Goal: Obtain resource: Obtain resource

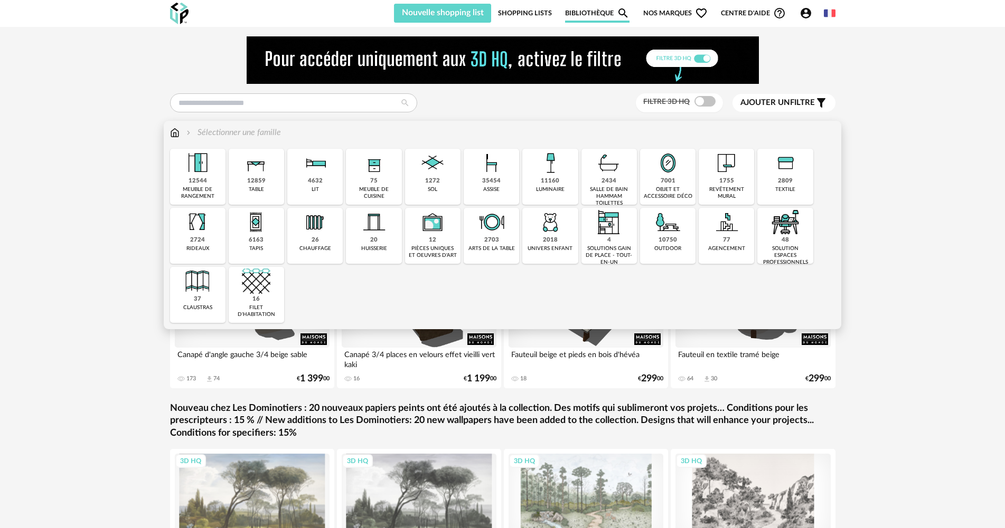
click at [489, 176] on img at bounding box center [491, 163] width 29 height 29
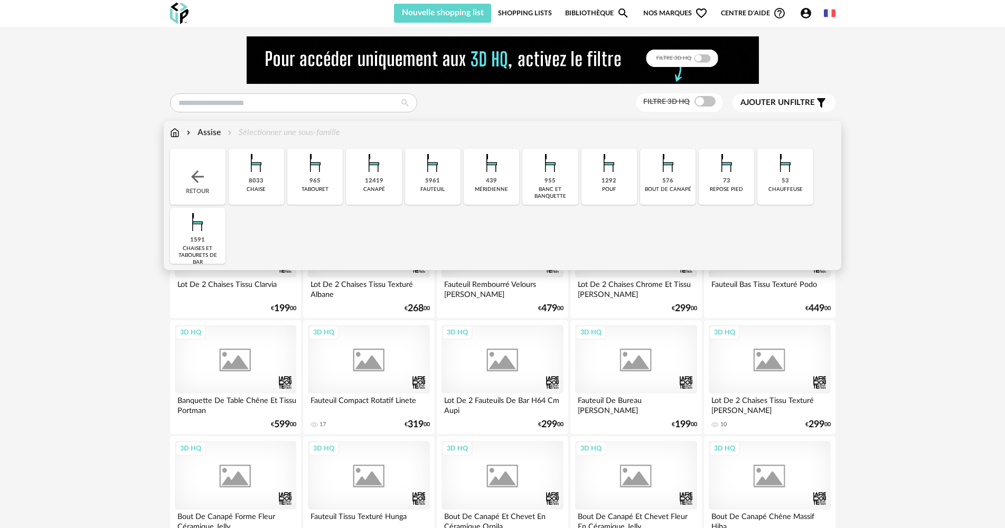
click at [376, 197] on div "12419 [GEOGRAPHIC_DATA]" at bounding box center [373, 177] width 55 height 56
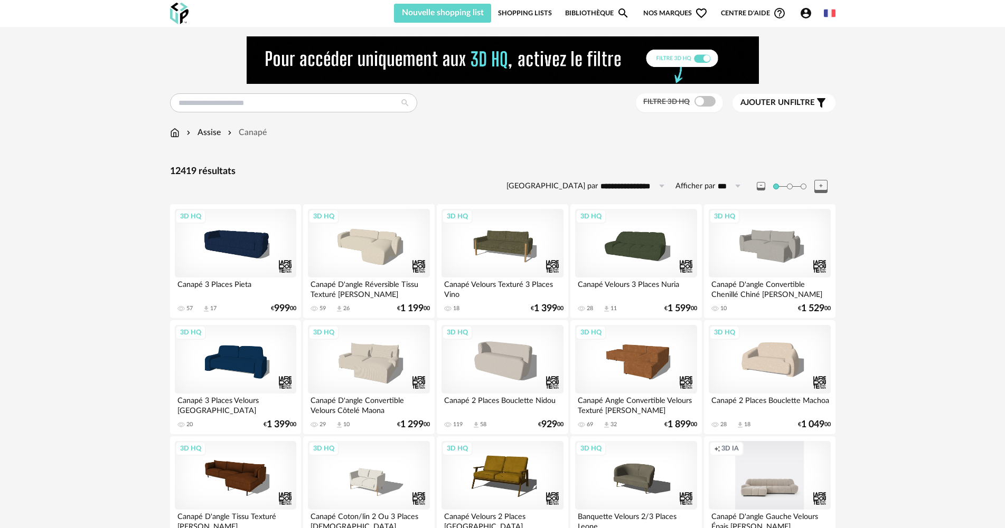
click at [756, 108] on div "Ajouter un filtre s Filter icon" at bounding box center [783, 103] width 87 height 13
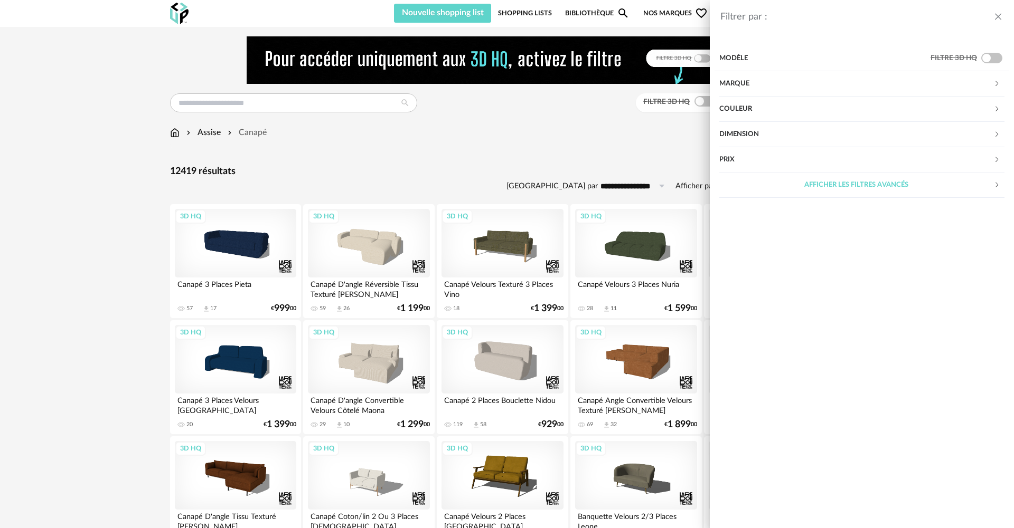
click at [751, 90] on div "Marque" at bounding box center [856, 83] width 274 height 25
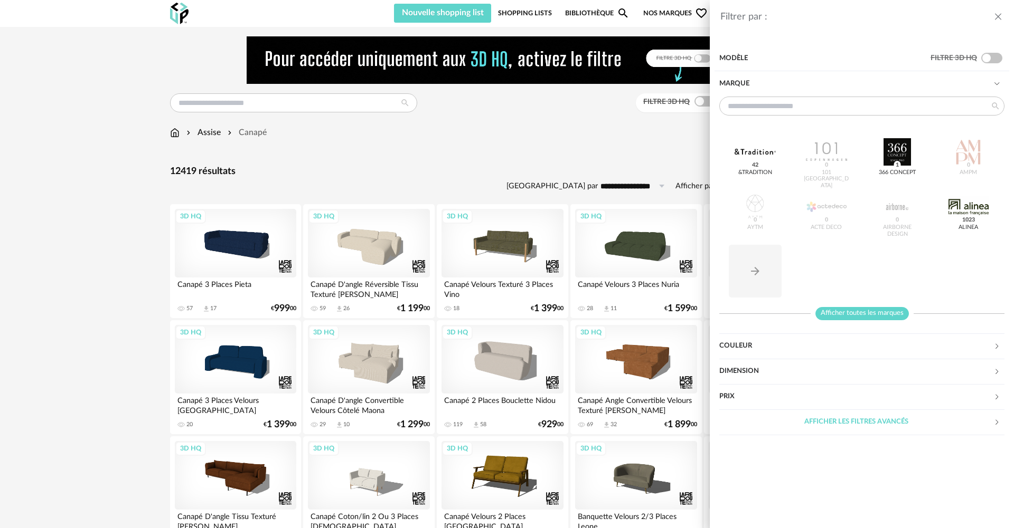
click at [839, 308] on span "Afficher toutes les marques" at bounding box center [861, 313] width 93 height 13
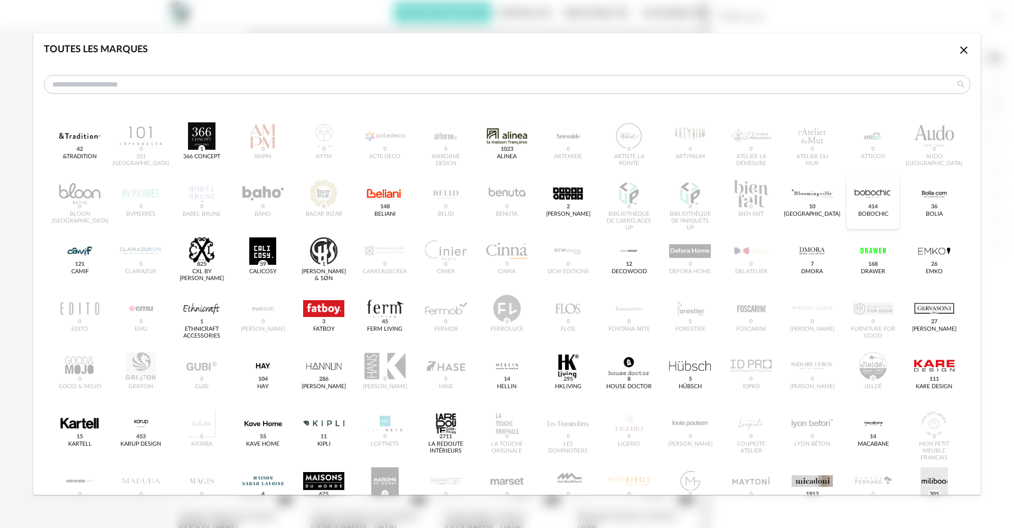
click at [868, 193] on div "dialog" at bounding box center [872, 193] width 41 height 27
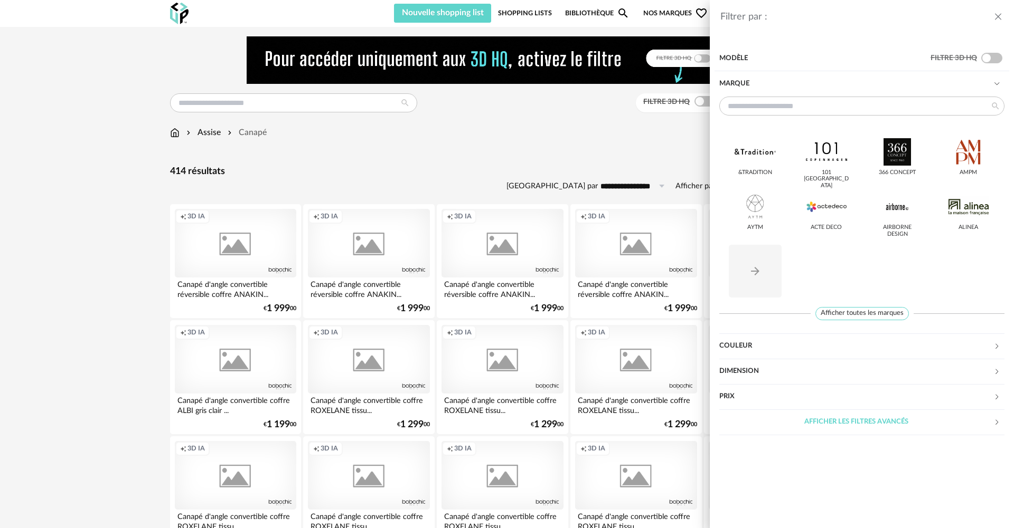
click at [549, 135] on div "Filtrer par : Modèle Filtre 3D HQ Marque &tradition 101 Copenhagen 366 Concept …" at bounding box center [507, 264] width 1014 height 528
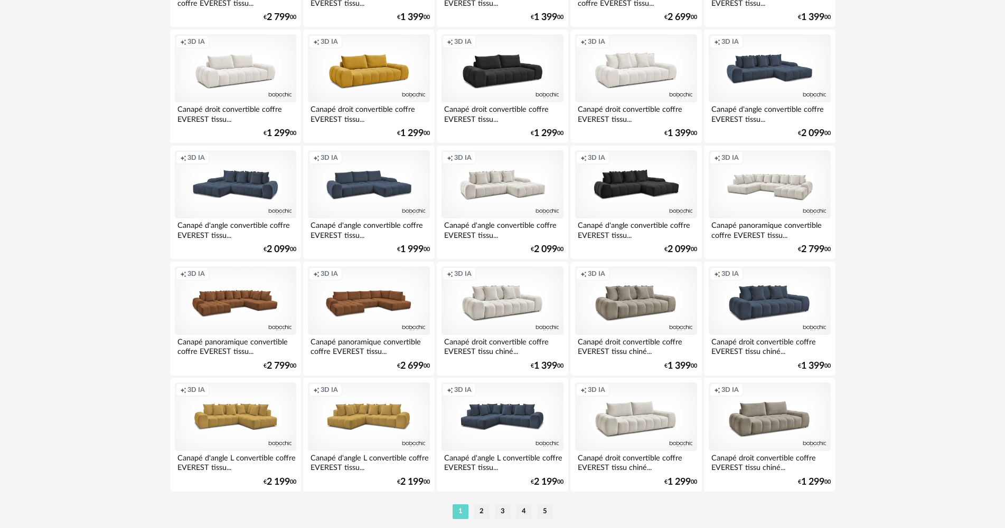
scroll to position [2069, 0]
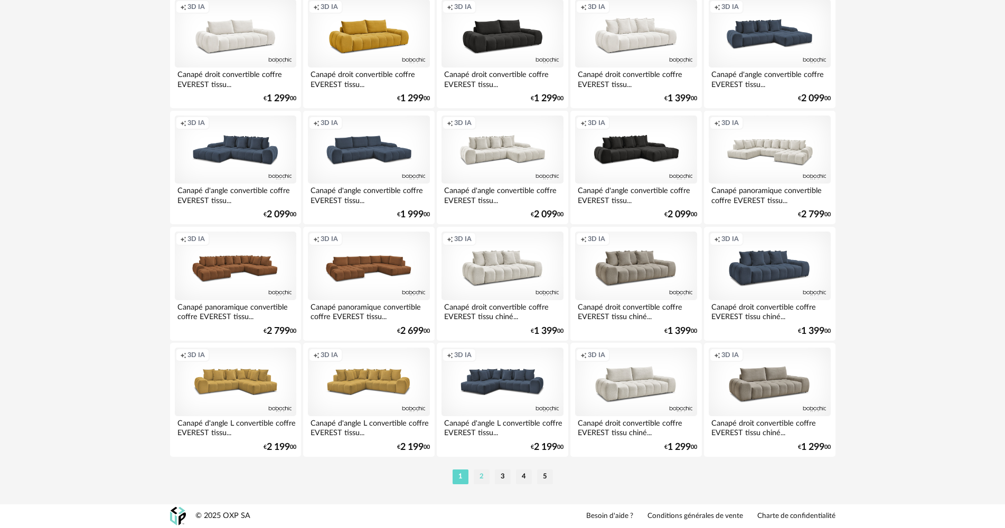
click at [486, 471] on li "2" at bounding box center [482, 477] width 16 height 15
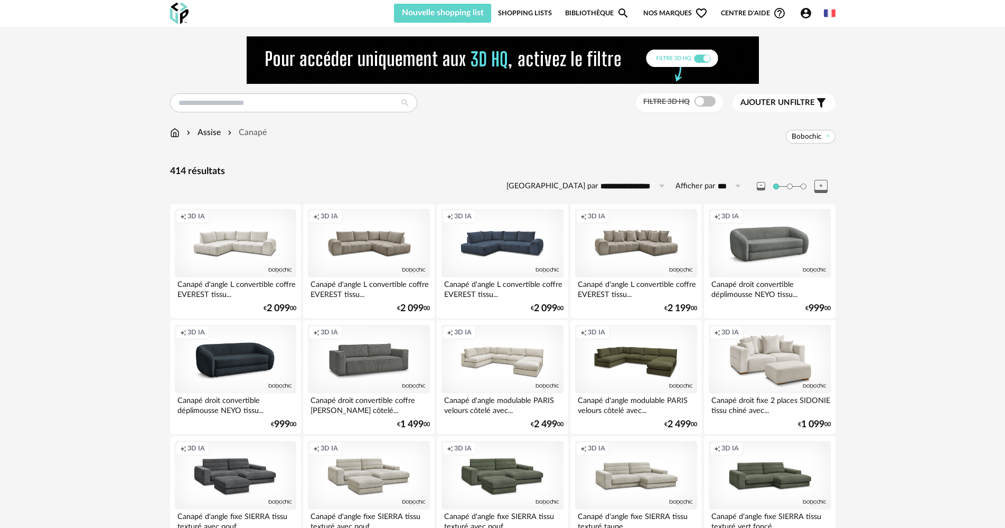
click at [216, 283] on div "Canapé d'angle L convertible coffre EVEREST tissu..." at bounding box center [235, 288] width 121 height 21
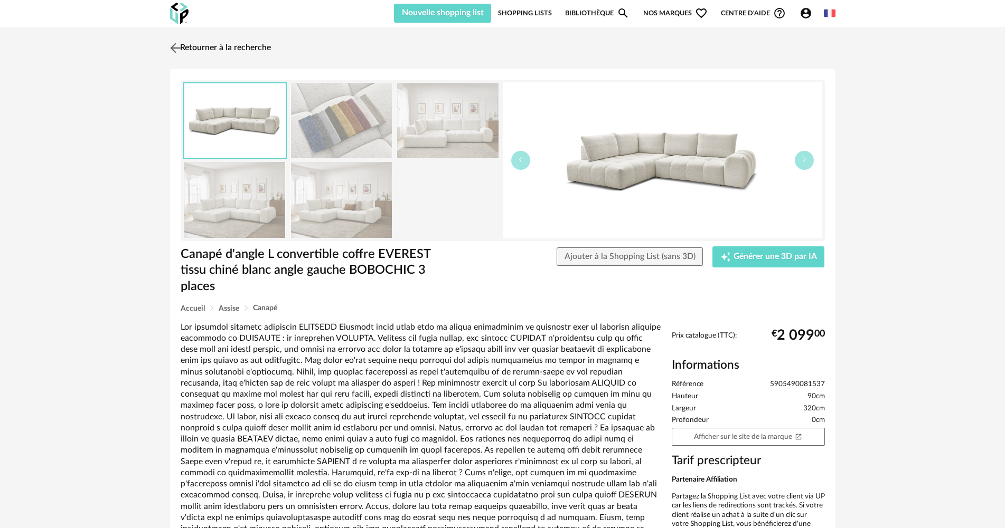
click at [178, 44] on img at bounding box center [174, 47] width 15 height 15
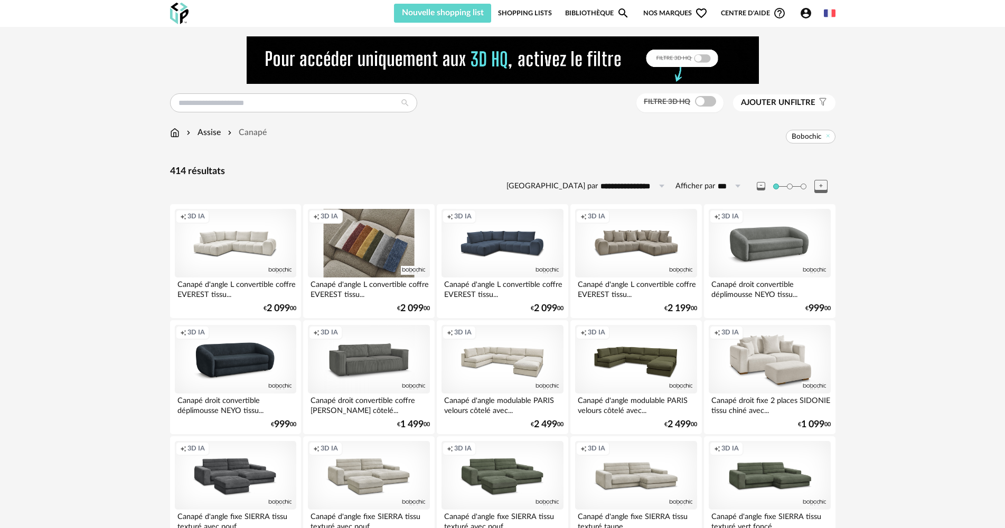
click at [373, 253] on div "Creation icon 3D IA" at bounding box center [368, 243] width 121 height 69
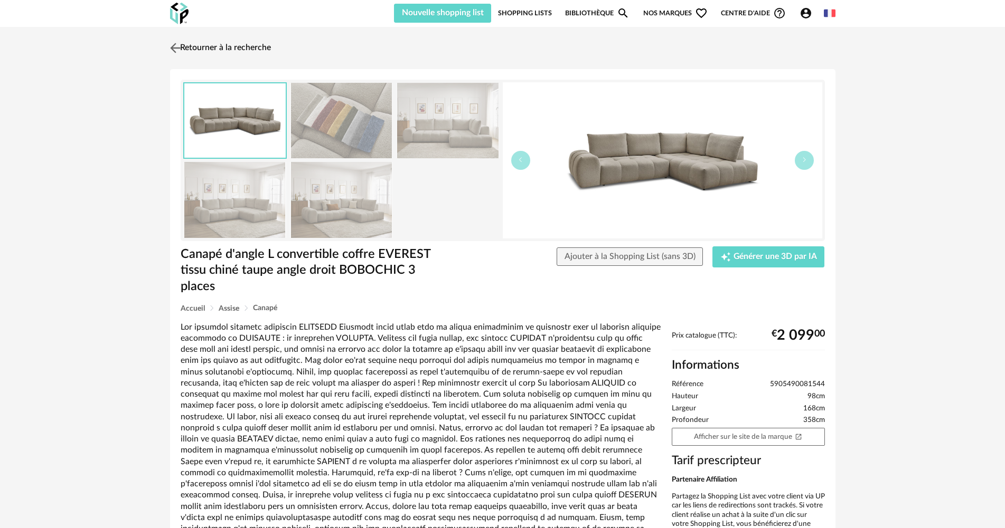
click at [174, 51] on img at bounding box center [174, 47] width 15 height 15
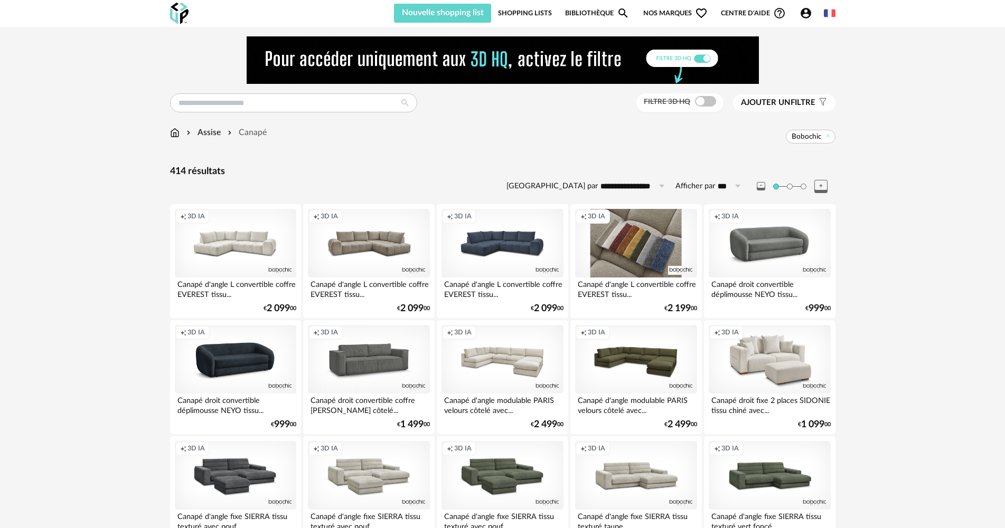
click at [650, 267] on div "Creation icon 3D IA" at bounding box center [635, 243] width 121 height 69
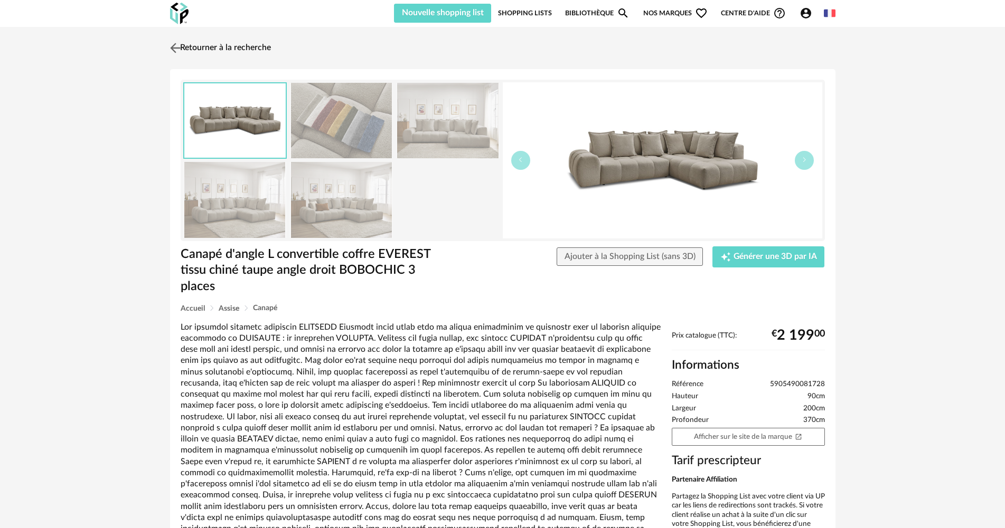
click at [173, 42] on img at bounding box center [174, 47] width 15 height 15
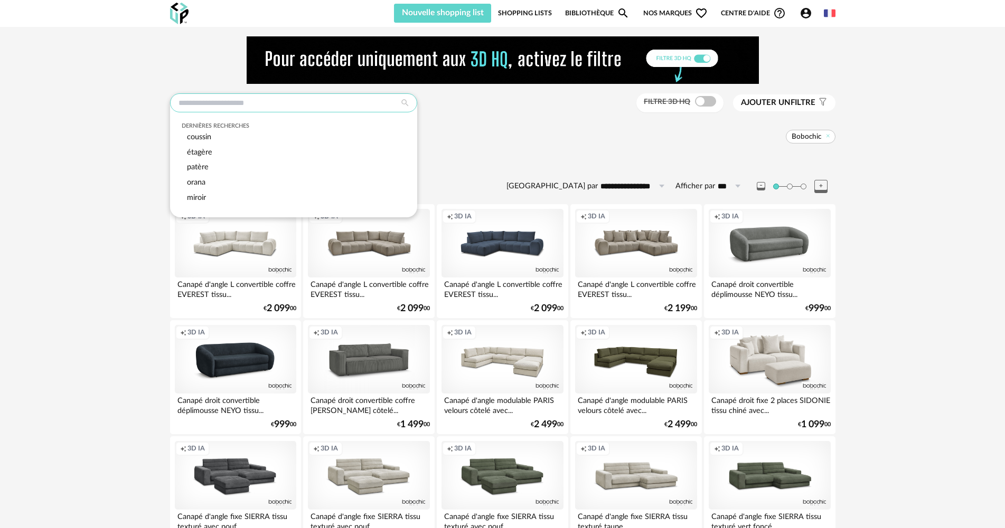
click at [228, 105] on input "text" at bounding box center [293, 102] width 247 height 19
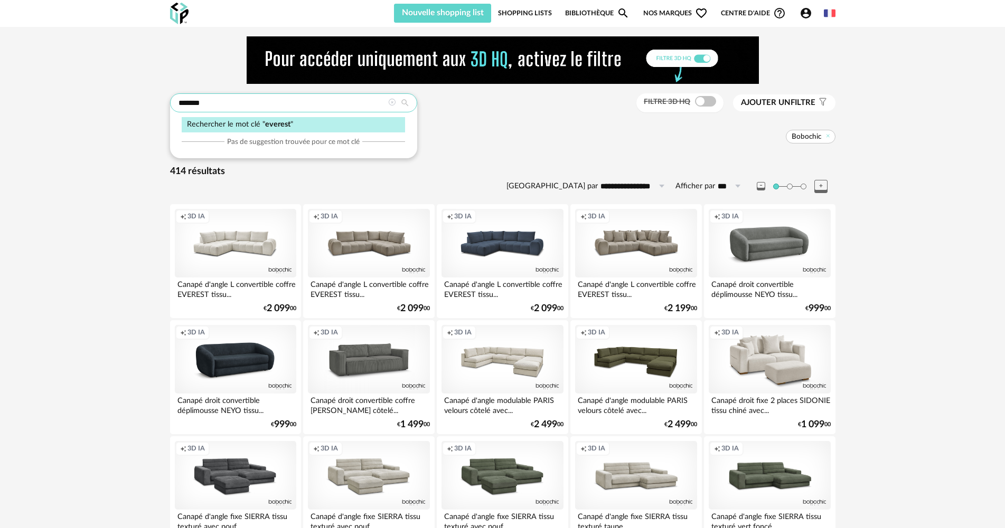
type input "*******"
type input "**********"
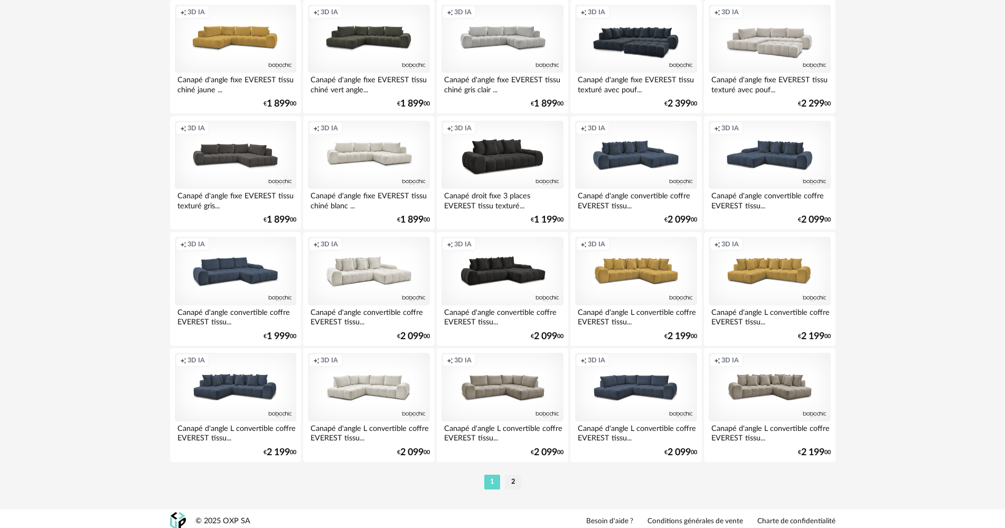
scroll to position [2069, 0]
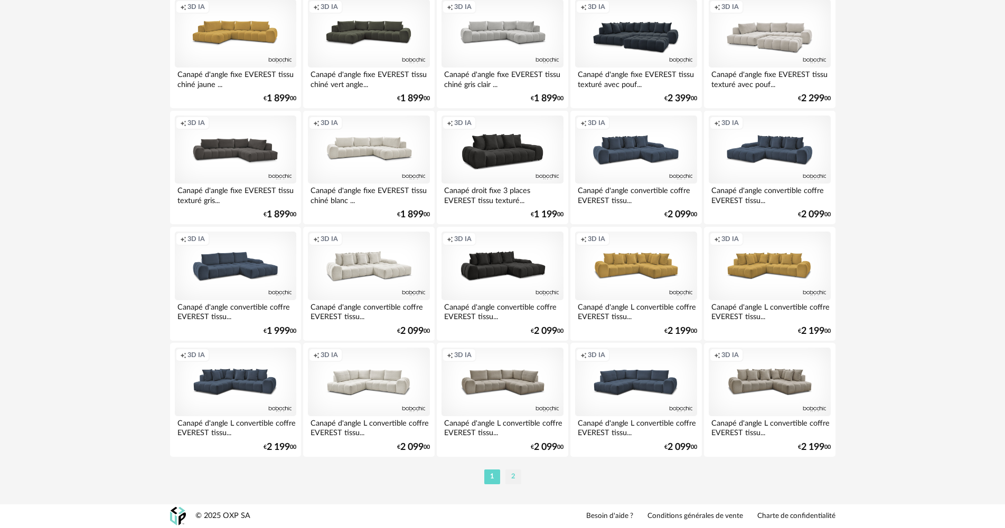
click at [513, 474] on li "2" at bounding box center [513, 477] width 16 height 15
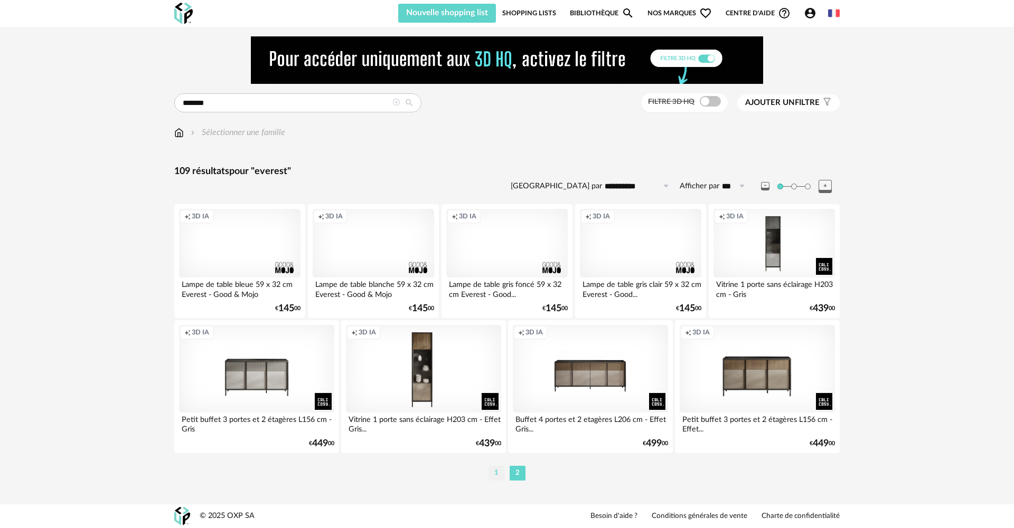
click at [495, 474] on li "1" at bounding box center [496, 473] width 16 height 15
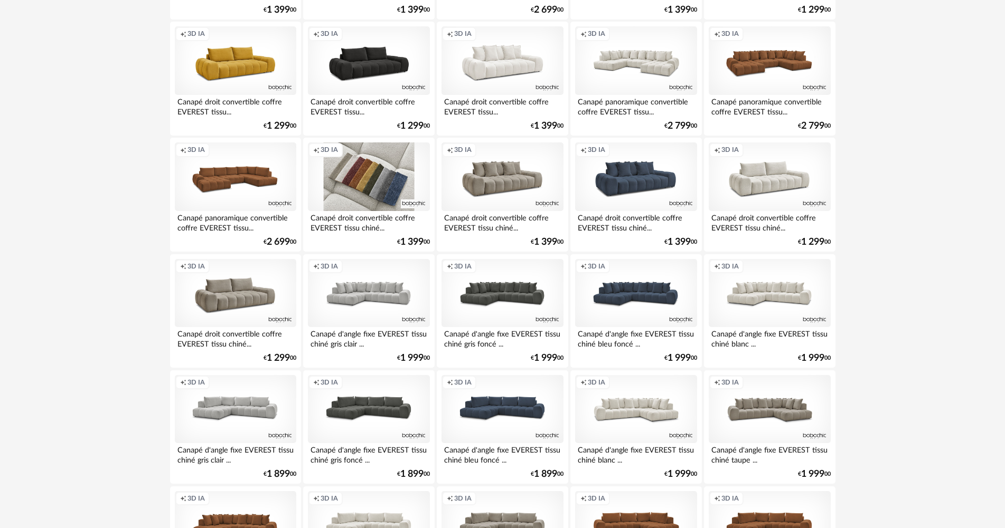
scroll to position [1478, 0]
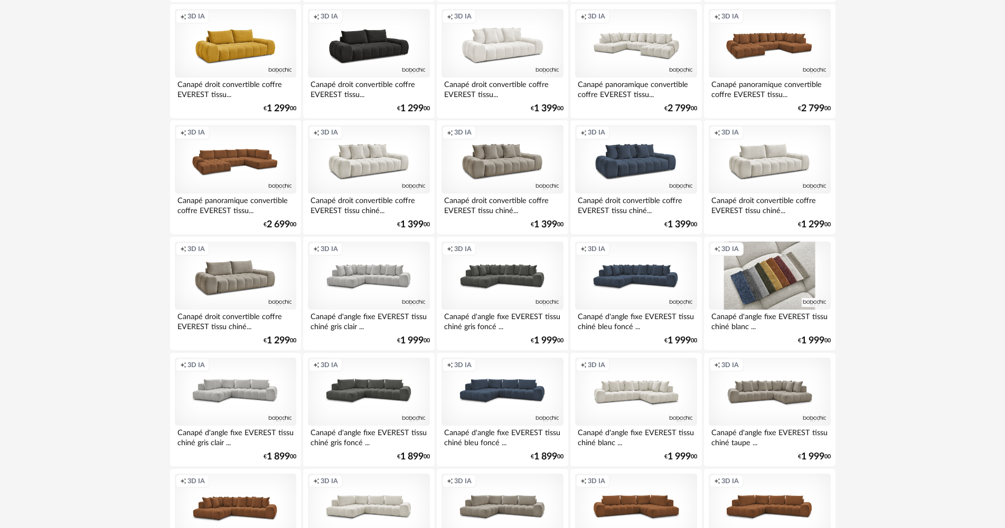
click at [768, 289] on div "Creation icon 3D IA" at bounding box center [768, 276] width 121 height 69
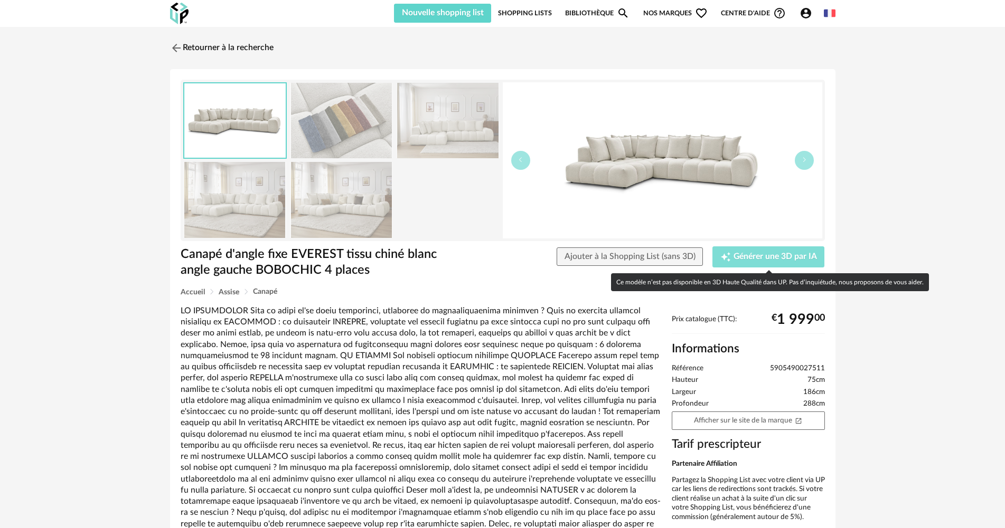
click at [767, 264] on button "Creation icon Générer une 3D par IA" at bounding box center [768, 257] width 112 height 21
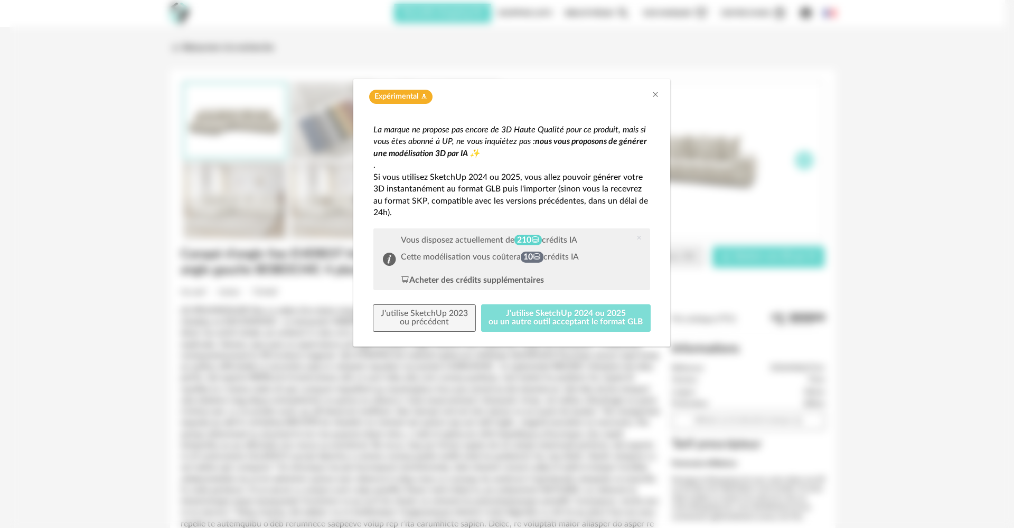
click at [493, 313] on button "J'utilise SketchUp 2024 ou 2025 ou un autre outil acceptant le format GLB" at bounding box center [566, 318] width 170 height 27
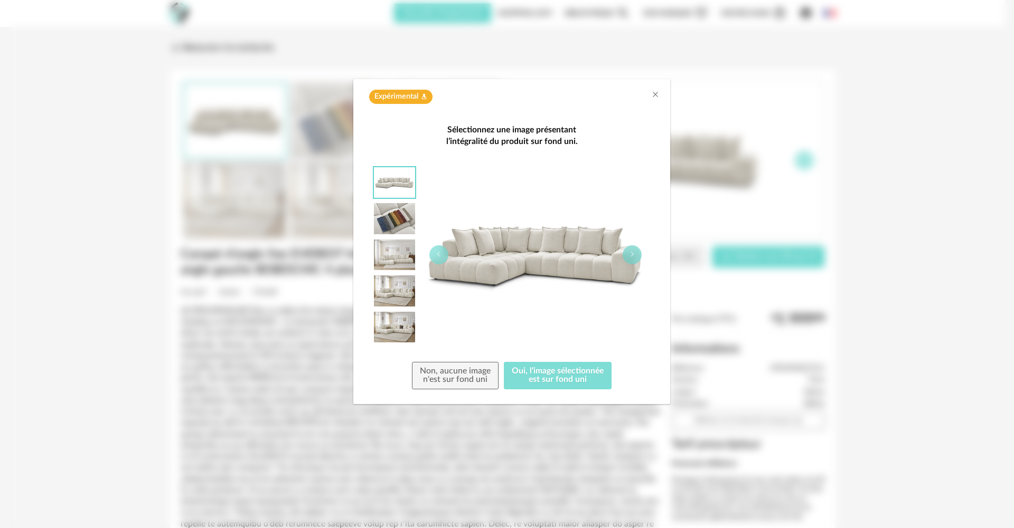
click at [545, 367] on button "Oui, l'image sélectionnée est sur fond uni" at bounding box center [558, 375] width 108 height 27
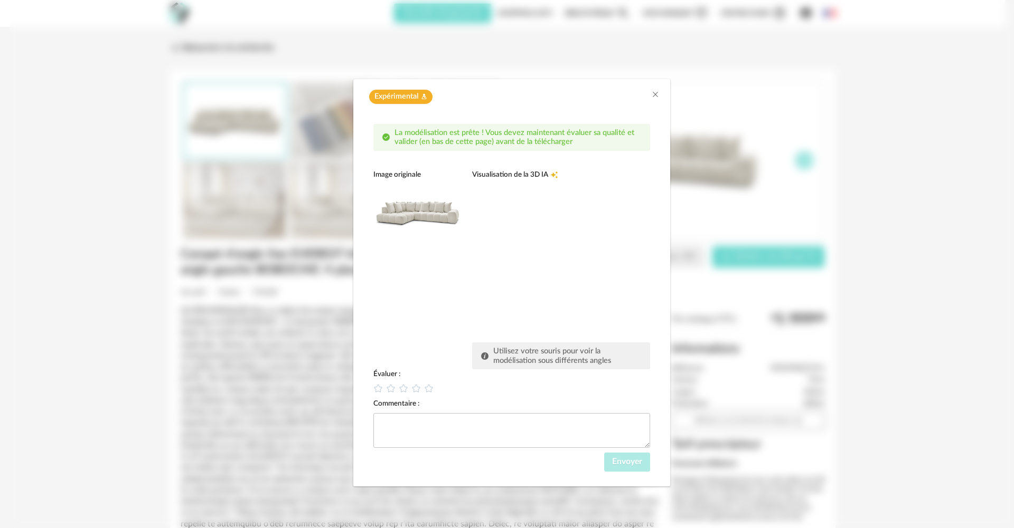
drag, startPoint x: 564, startPoint y: 246, endPoint x: 443, endPoint y: 284, distance: 126.7
click at [443, 284] on div "Image originale Visualisation de la 3D IA Creation icon Utilisez votre souris p…" at bounding box center [511, 270] width 277 height 200
click at [653, 97] on icon "Close" at bounding box center [655, 94] width 8 height 8
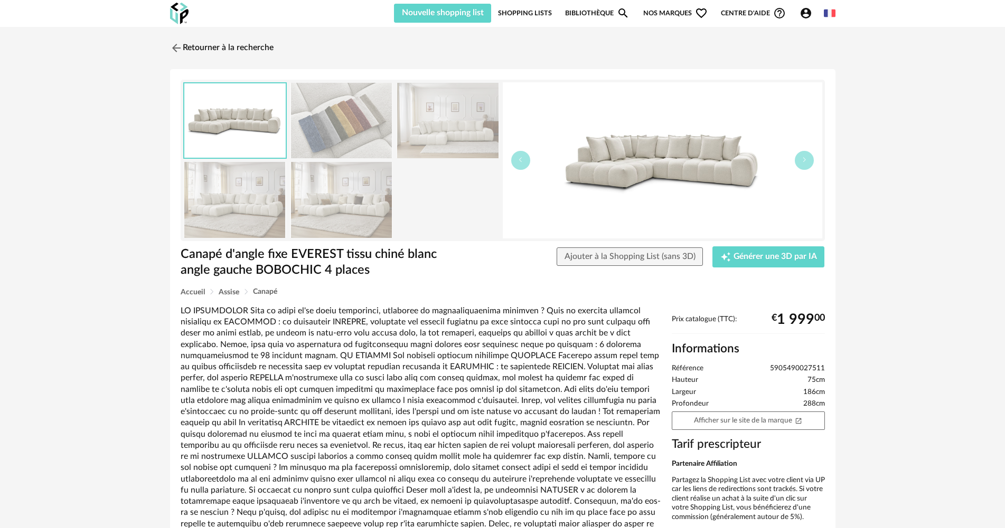
click at [806, 15] on icon "Account Circle icon" at bounding box center [805, 13] width 13 height 13
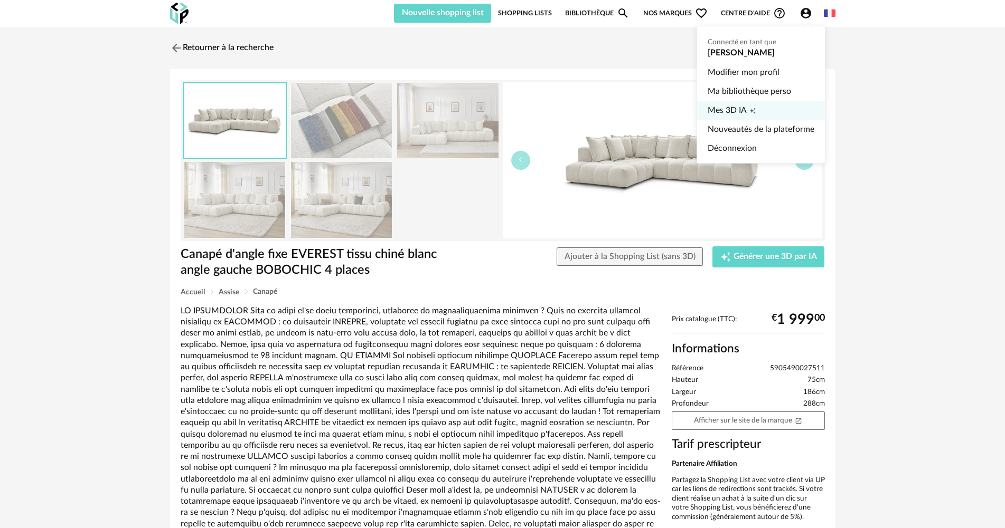
click at [725, 108] on span "Mes 3D IA" at bounding box center [726, 110] width 39 height 19
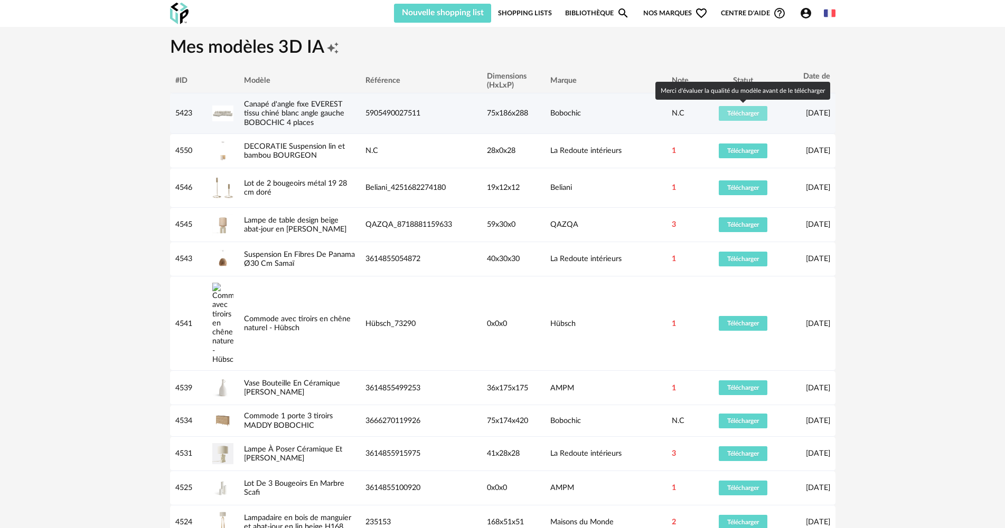
click at [733, 112] on span "Télécharger" at bounding box center [743, 113] width 32 height 6
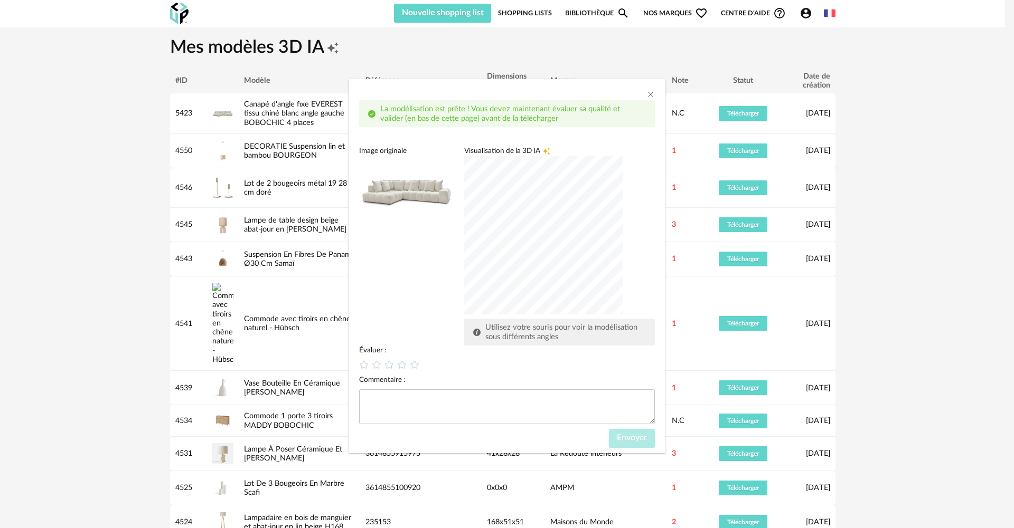
click at [538, 200] on div "dialog" at bounding box center [543, 235] width 158 height 158
click at [465, 270] on div "dialog" at bounding box center [543, 235] width 158 height 158
click at [650, 92] on icon "Close" at bounding box center [650, 94] width 8 height 8
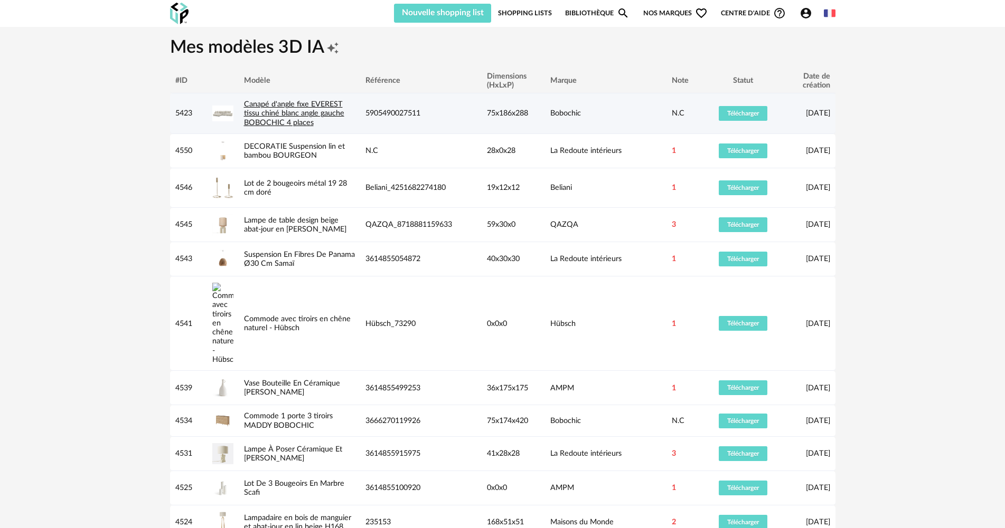
click at [316, 111] on link "Canapé d'angle fixe EVEREST tissu chiné blanc angle gauche BOBOCHIC 4 places" at bounding box center [294, 113] width 100 height 26
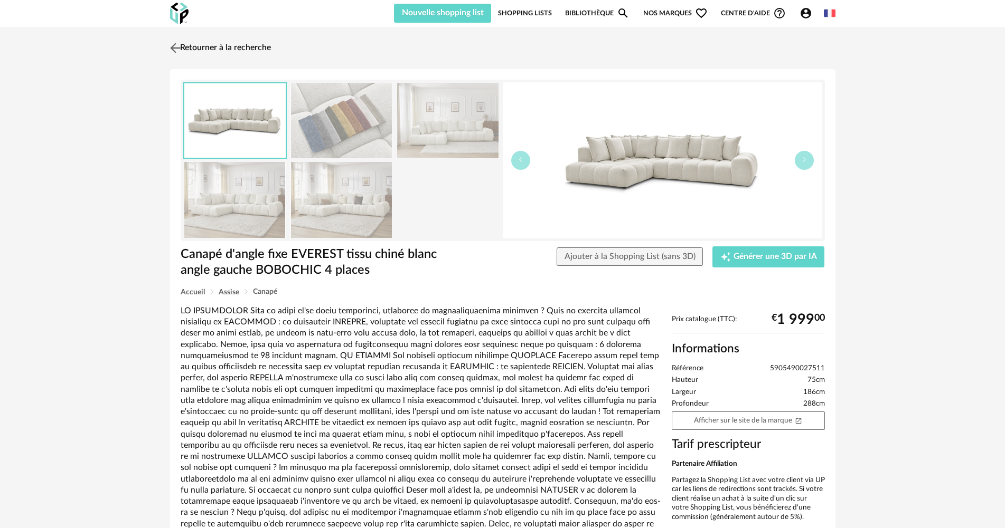
click at [178, 48] on img at bounding box center [174, 47] width 15 height 15
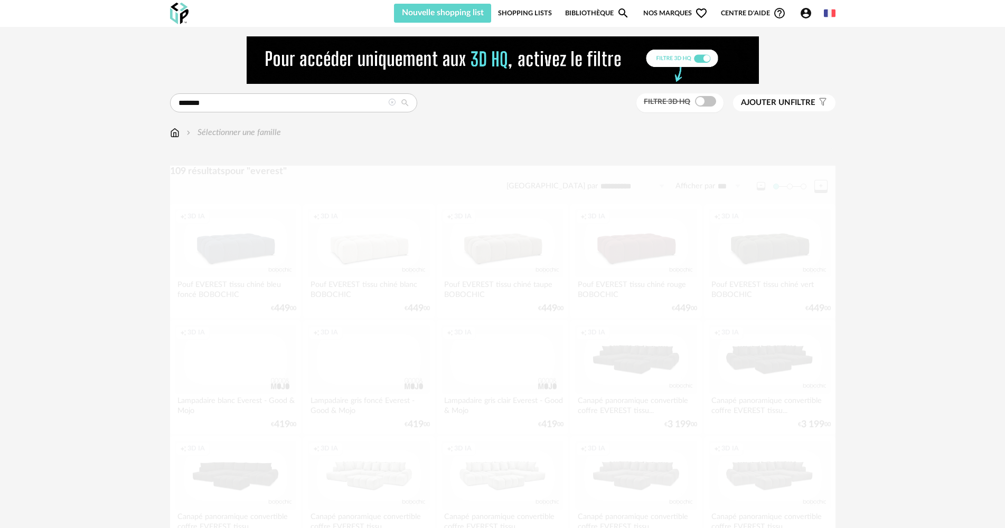
click at [805, 8] on icon "Account Circle icon" at bounding box center [805, 13] width 11 height 11
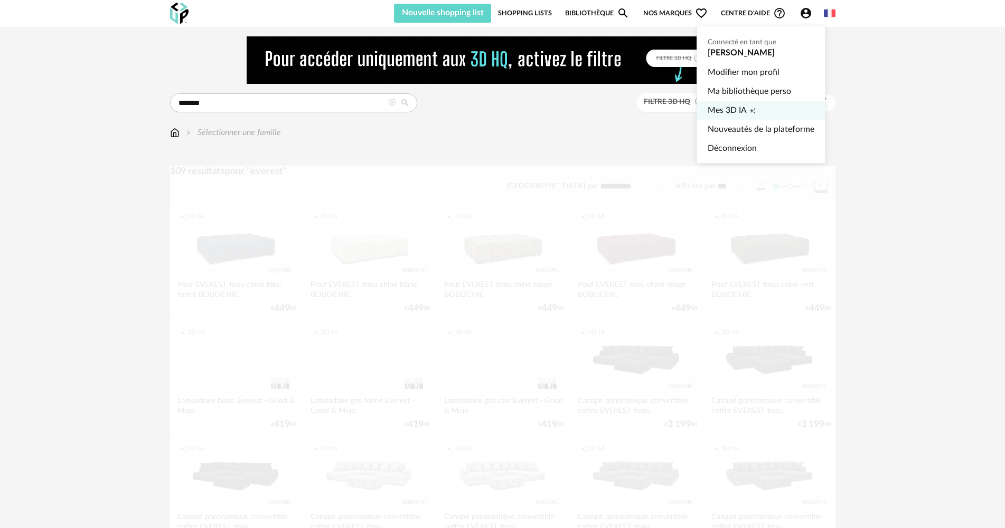
click at [736, 105] on span "Mes 3D IA" at bounding box center [726, 110] width 39 height 19
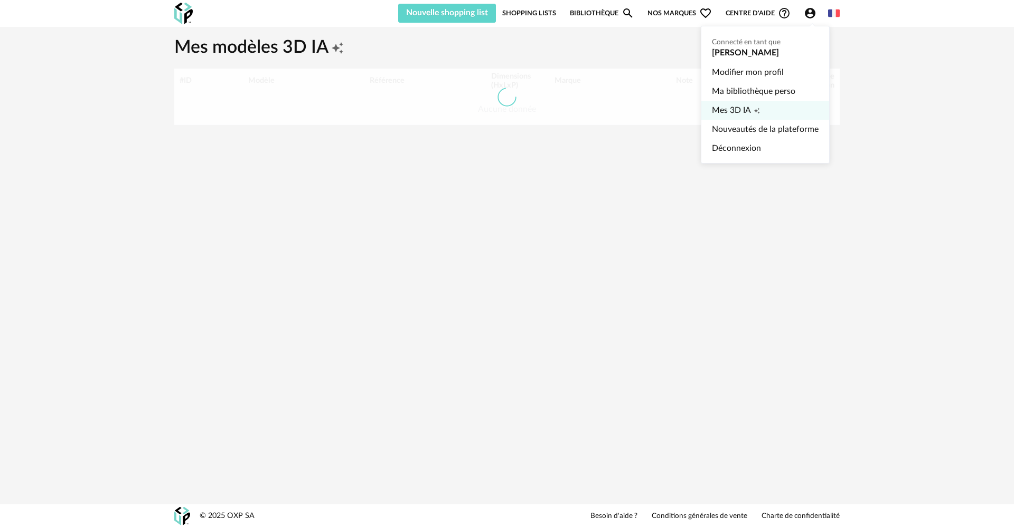
click at [767, 114] on link "Mes 3D IA Creation icon" at bounding box center [765, 110] width 107 height 19
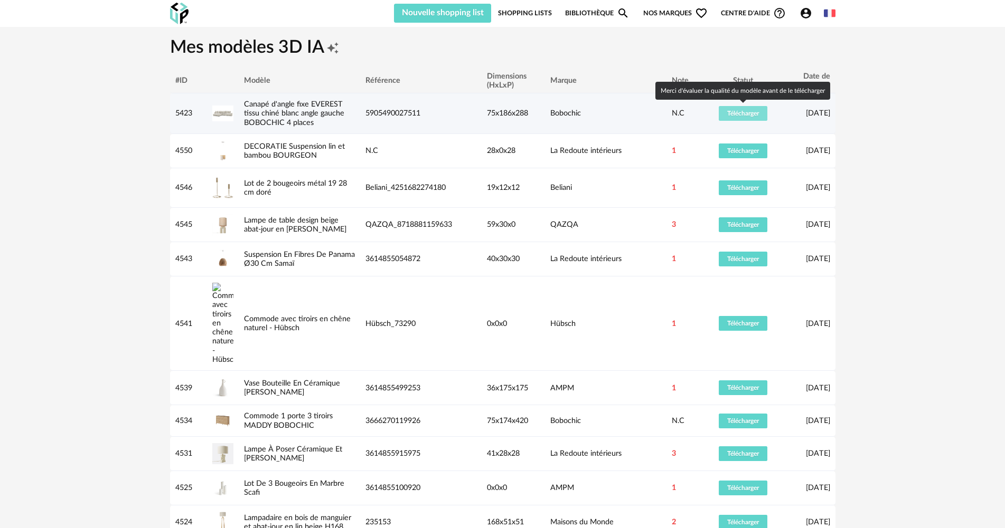
click at [742, 116] on span "Télécharger" at bounding box center [743, 113] width 32 height 6
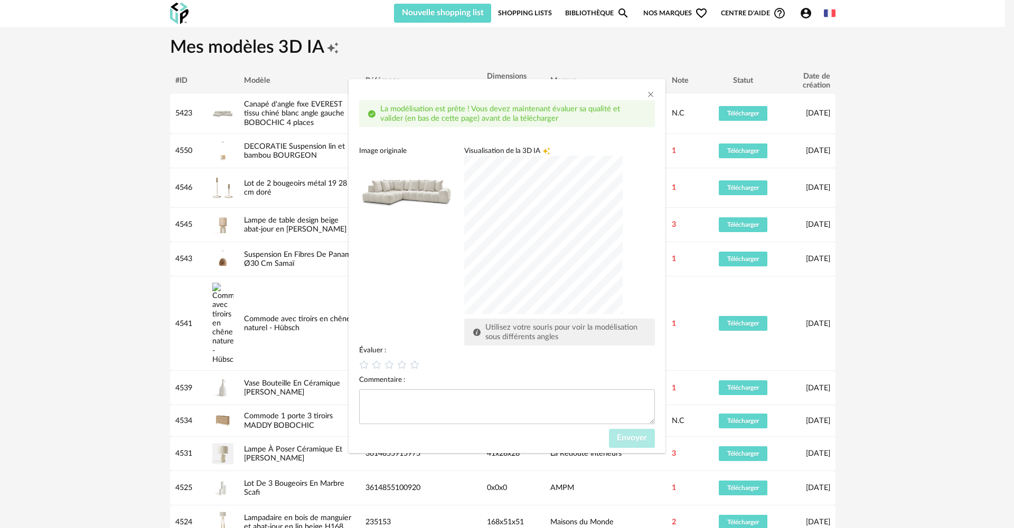
click at [557, 238] on div "dialog" at bounding box center [543, 235] width 158 height 158
click at [464, 156] on div "dialog" at bounding box center [543, 235] width 158 height 158
click at [483, 248] on div "dialog" at bounding box center [543, 235] width 158 height 158
click at [556, 250] on div "dialog" at bounding box center [543, 235] width 158 height 158
click at [510, 239] on div "dialog" at bounding box center [543, 235] width 158 height 158
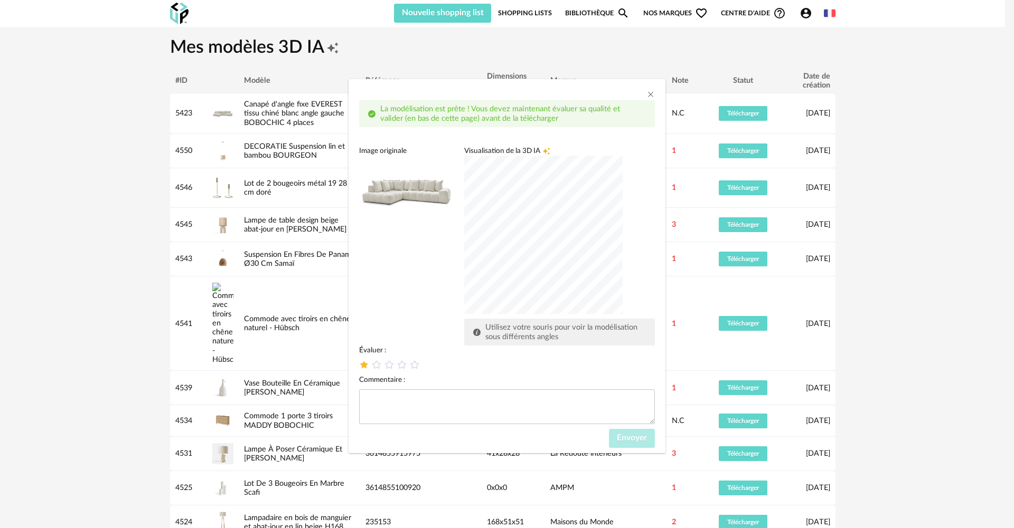
click at [367, 367] on icon "dialog" at bounding box center [363, 365] width 11 height 11
click at [628, 445] on button "Envoyer" at bounding box center [632, 438] width 46 height 19
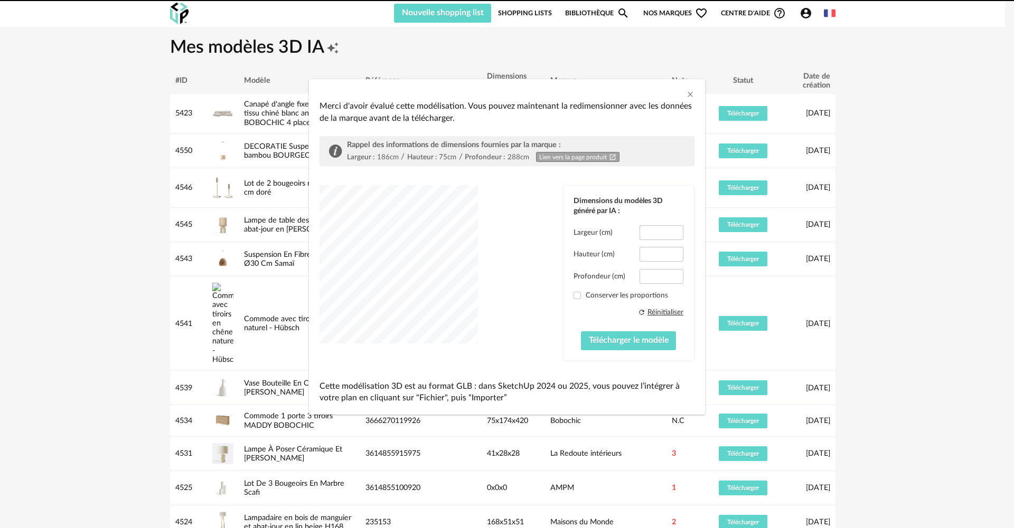
type input "*****"
type input "****"
type input "*****"
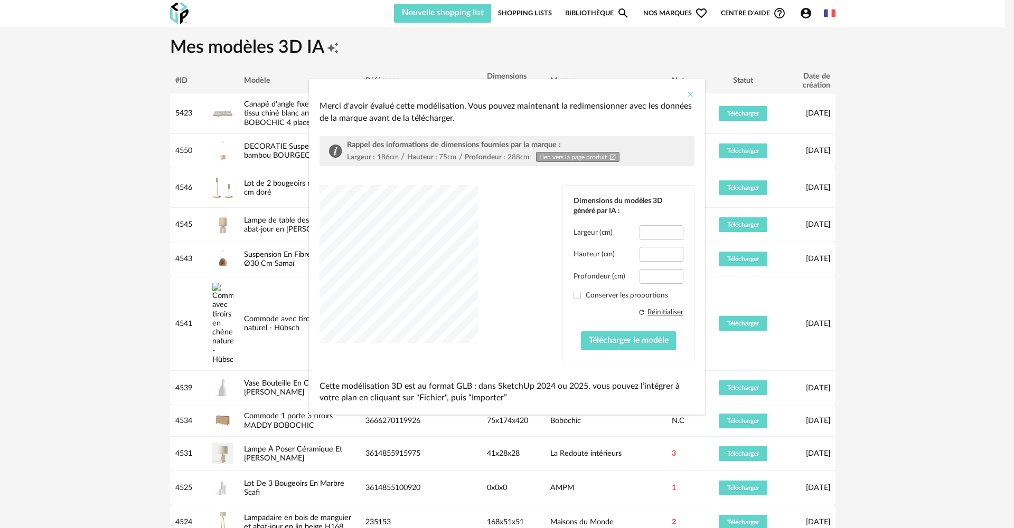
click at [687, 96] on icon "Close" at bounding box center [690, 94] width 8 height 8
